Goal: Task Accomplishment & Management: Use online tool/utility

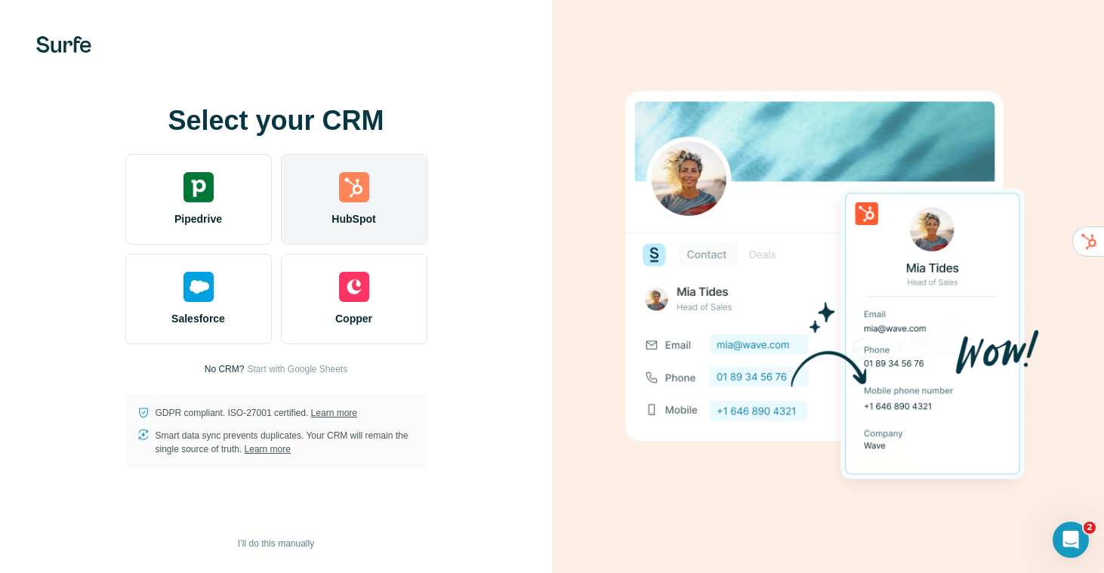
click at [356, 194] on img at bounding box center [354, 187] width 30 height 30
click at [352, 196] on img at bounding box center [354, 187] width 30 height 30
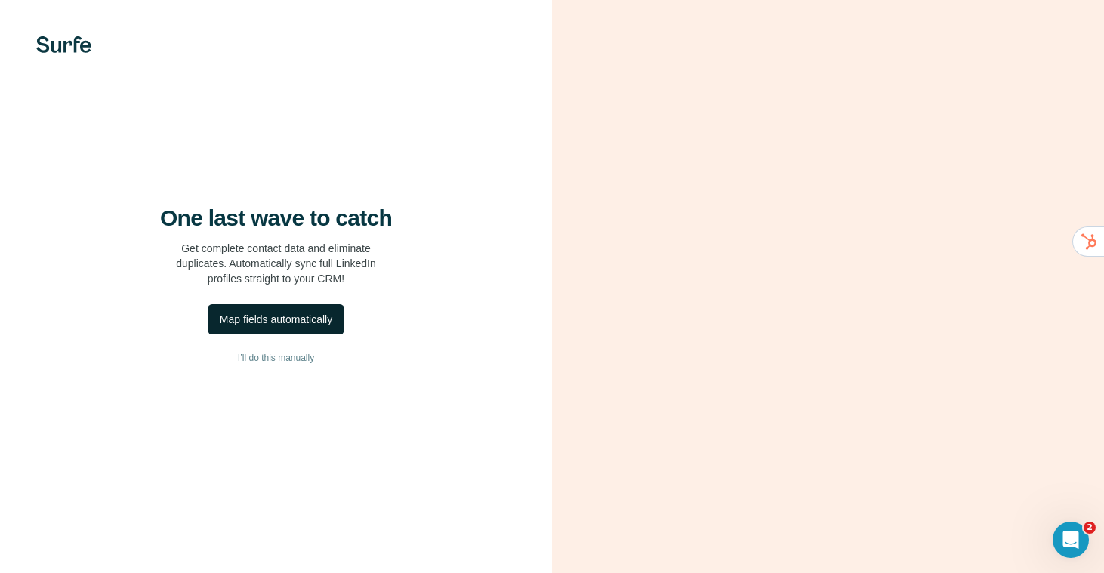
scroll to position [21, 0]
click at [303, 312] on div "Map fields automatically" at bounding box center [276, 319] width 112 height 15
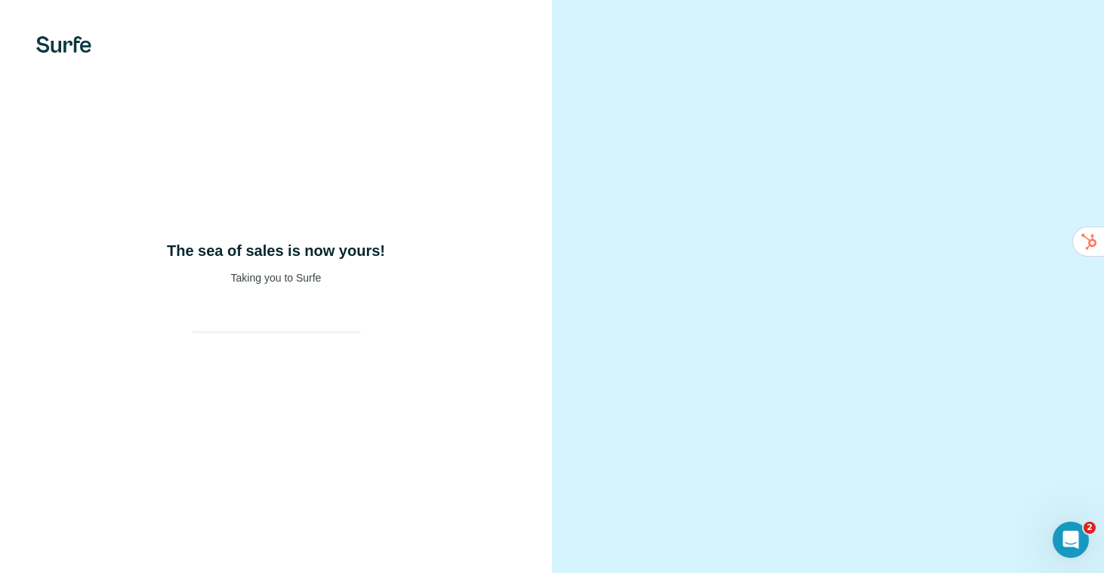
scroll to position [21, 0]
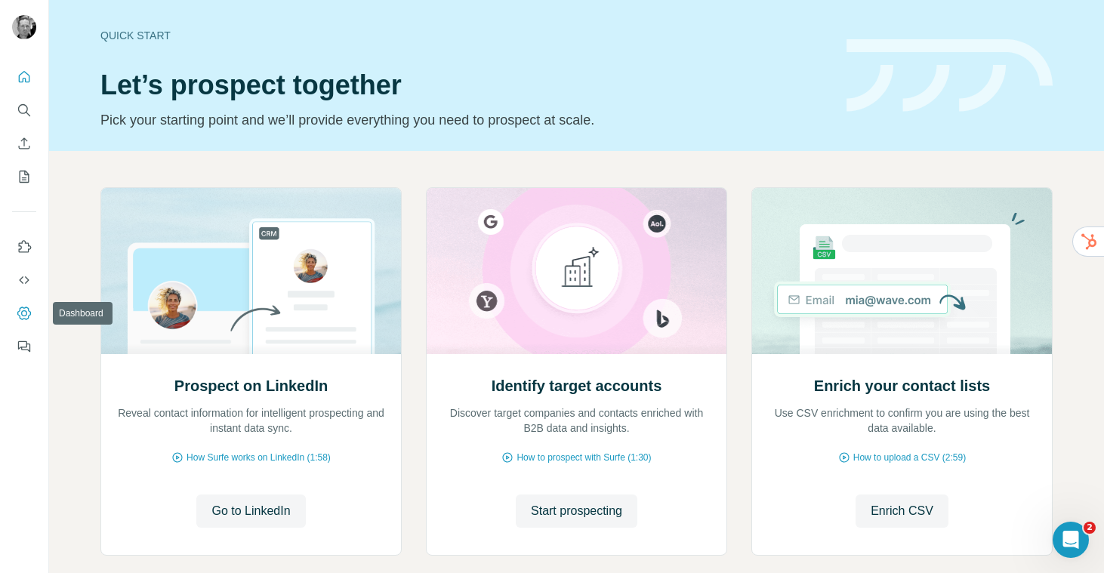
click at [22, 313] on icon "Dashboard" at bounding box center [24, 313] width 15 height 15
drag, startPoint x: 341, startPoint y: 457, endPoint x: 181, endPoint y: 460, distance: 160.1
click at [181, 460] on div "How Surfe works on LinkedIn (1:58)" at bounding box center [251, 458] width 270 height 14
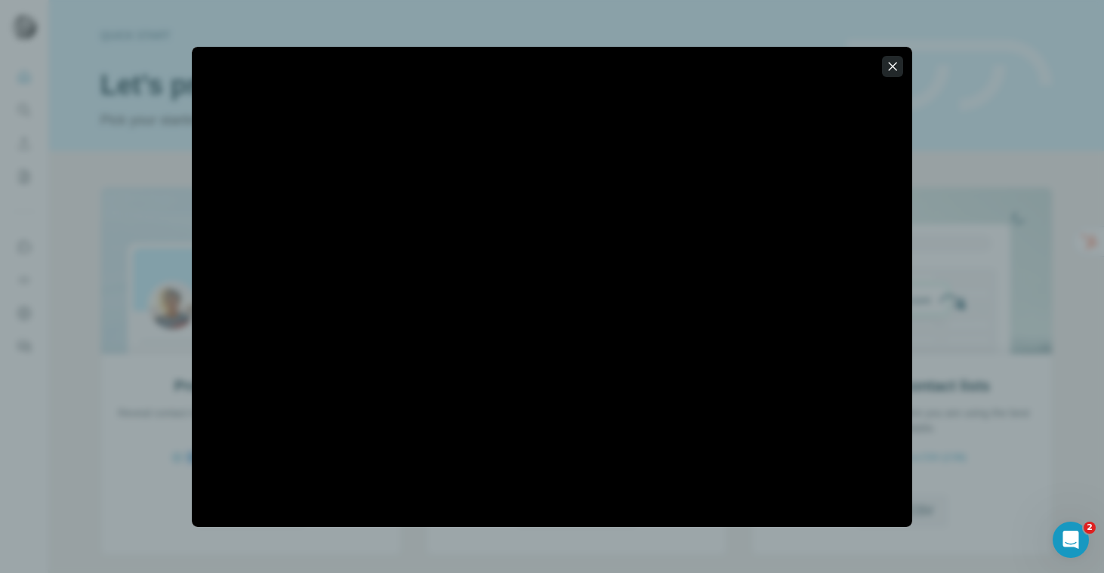
click at [892, 68] on icon "button" at bounding box center [892, 66] width 15 height 15
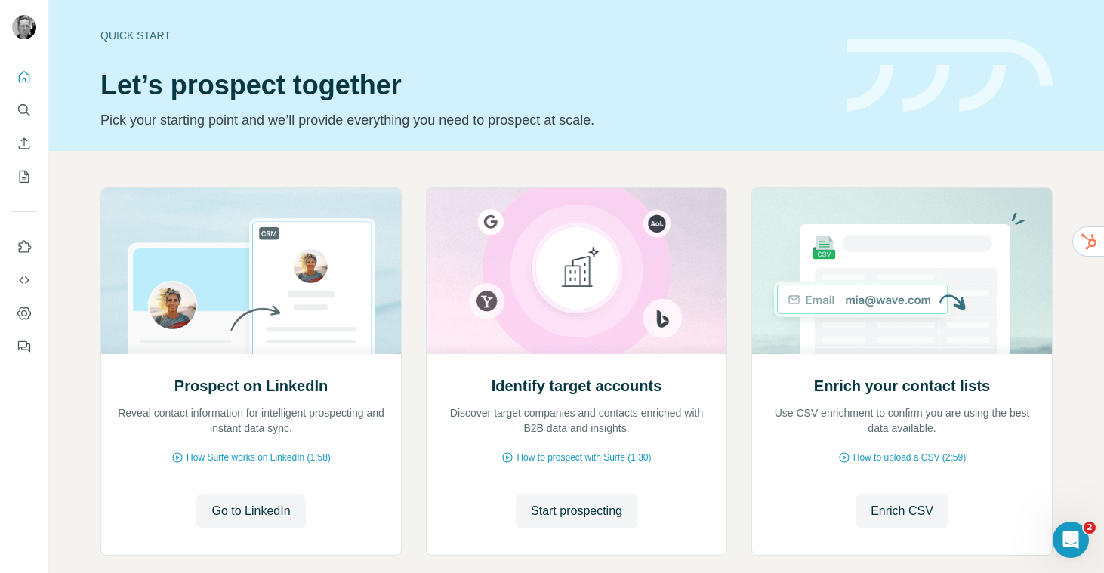
click at [343, 107] on div "Quick start Let’s prospect together Pick your starting point and we’ll provide …" at bounding box center [464, 75] width 728 height 110
drag, startPoint x: 340, startPoint y: 456, endPoint x: 184, endPoint y: 458, distance: 156.3
click at [184, 458] on div "How Surfe works on LinkedIn (1:58)" at bounding box center [251, 458] width 270 height 14
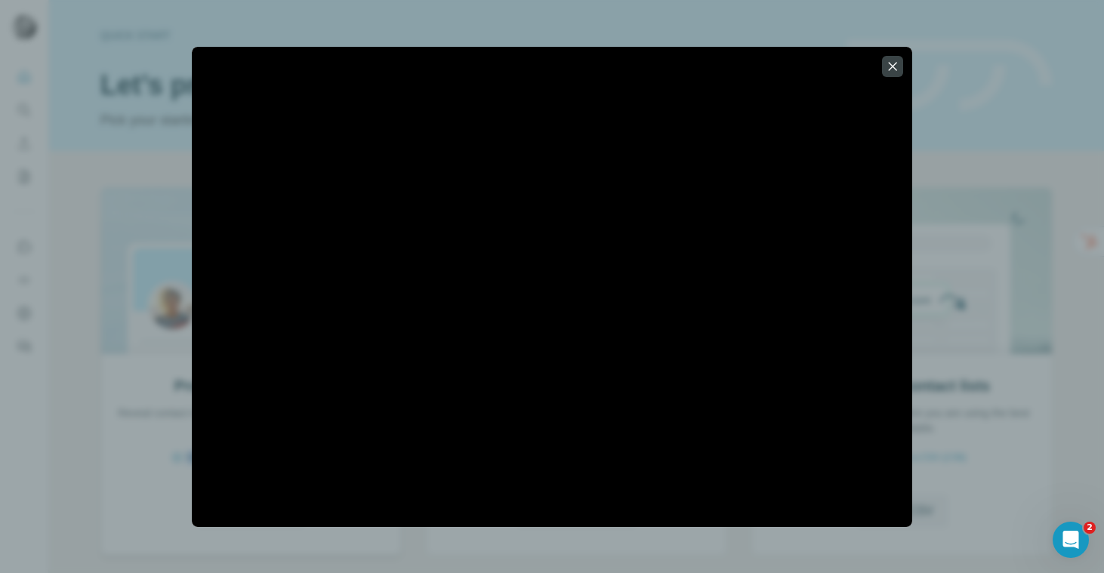
copy span "How Surfe works on LinkedIn (1:58)"
click at [886, 70] on icon "button" at bounding box center [892, 66] width 15 height 15
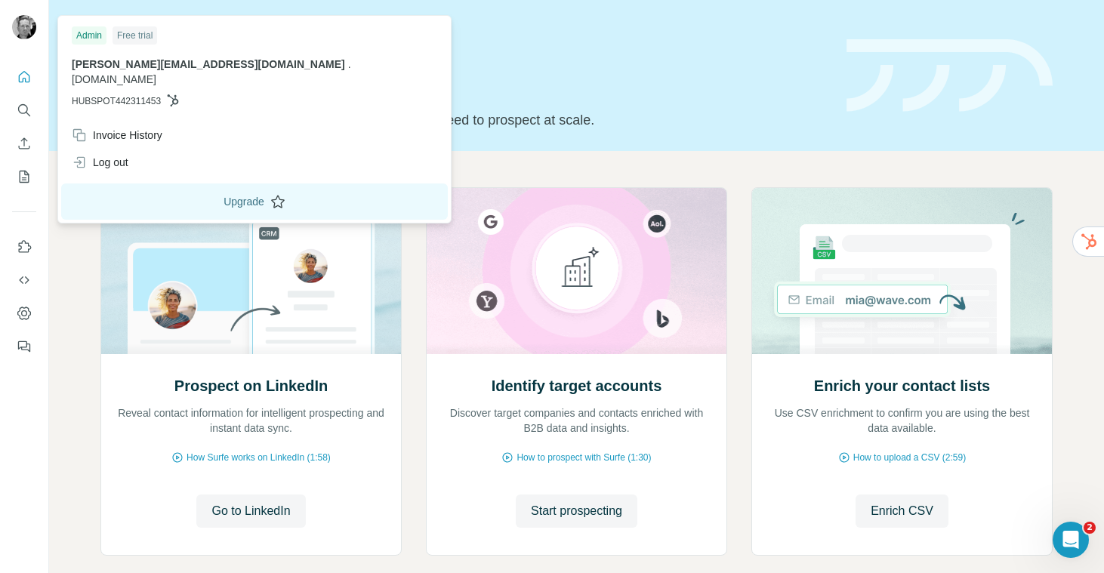
click at [168, 186] on button "Upgrade" at bounding box center [254, 201] width 387 height 36
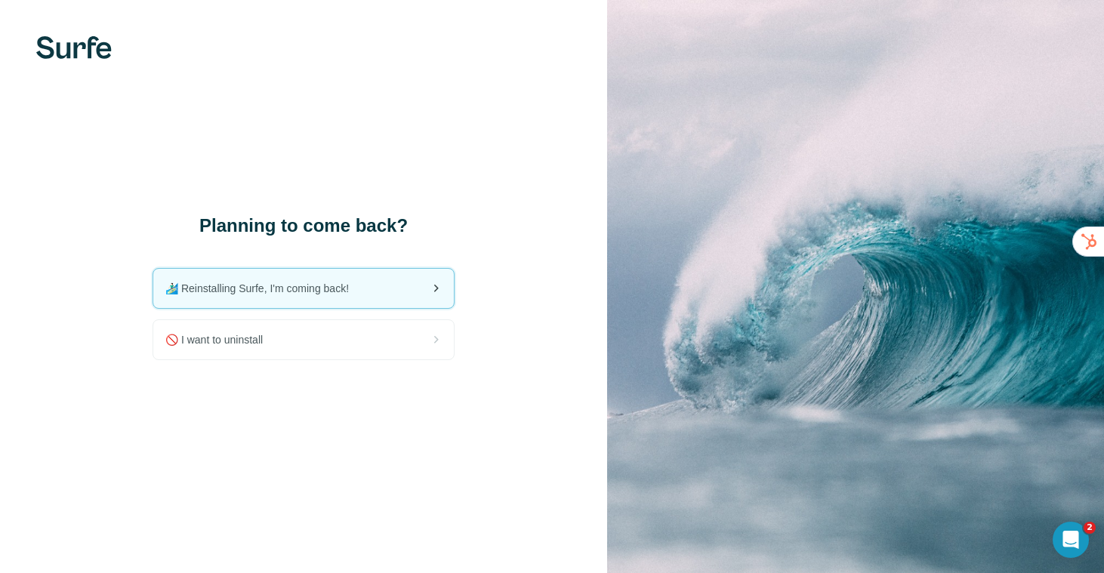
click at [285, 290] on span "🏄🏻‍♂️ Reinstalling Surfe, I'm coming back!" at bounding box center [263, 288] width 196 height 15
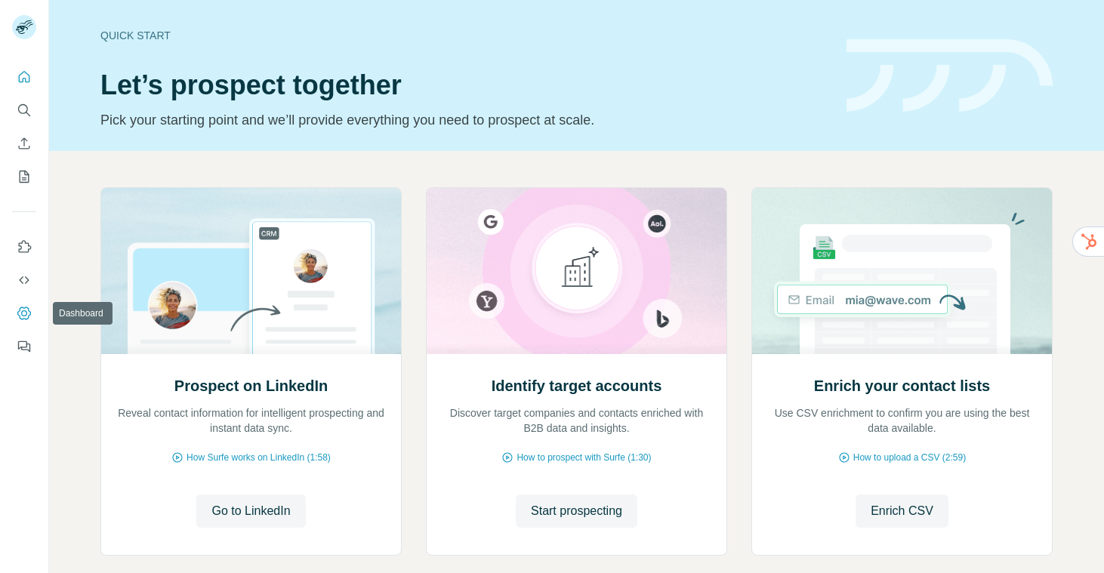
click at [23, 313] on icon "Dashboard" at bounding box center [24, 313] width 15 height 15
